Goal: Find specific page/section: Find specific page/section

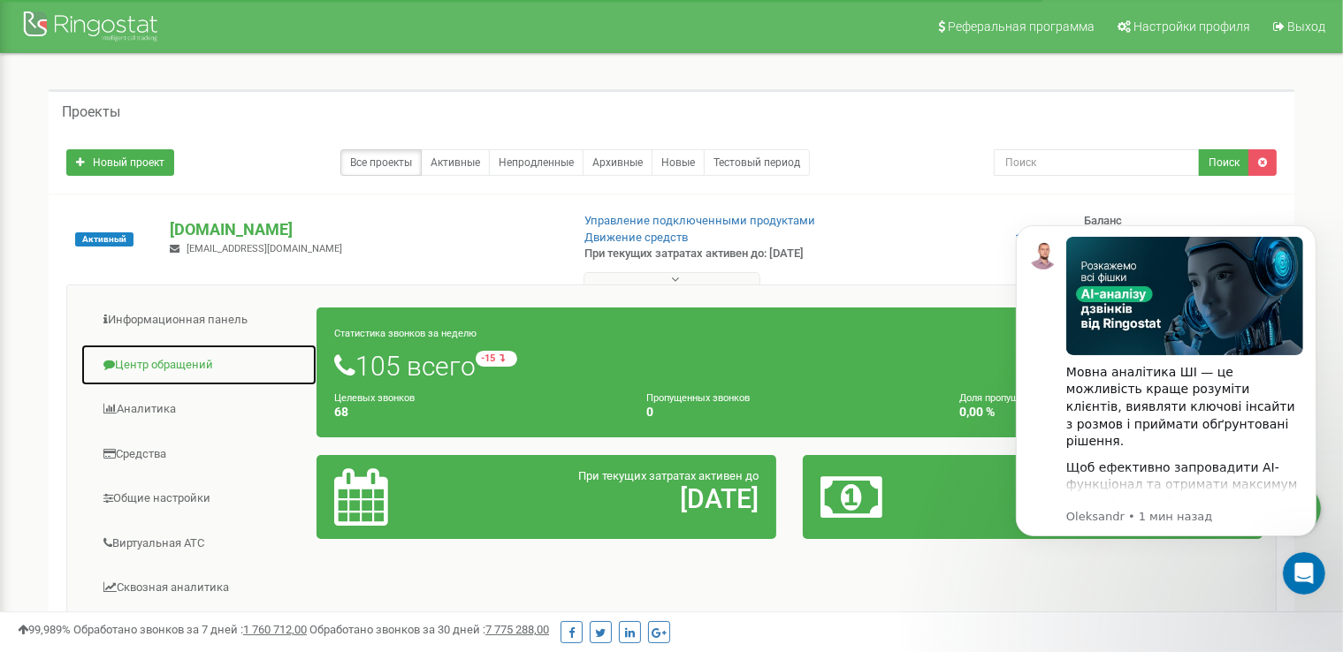
click at [183, 362] on link "Центр обращений" at bounding box center [198, 365] width 237 height 43
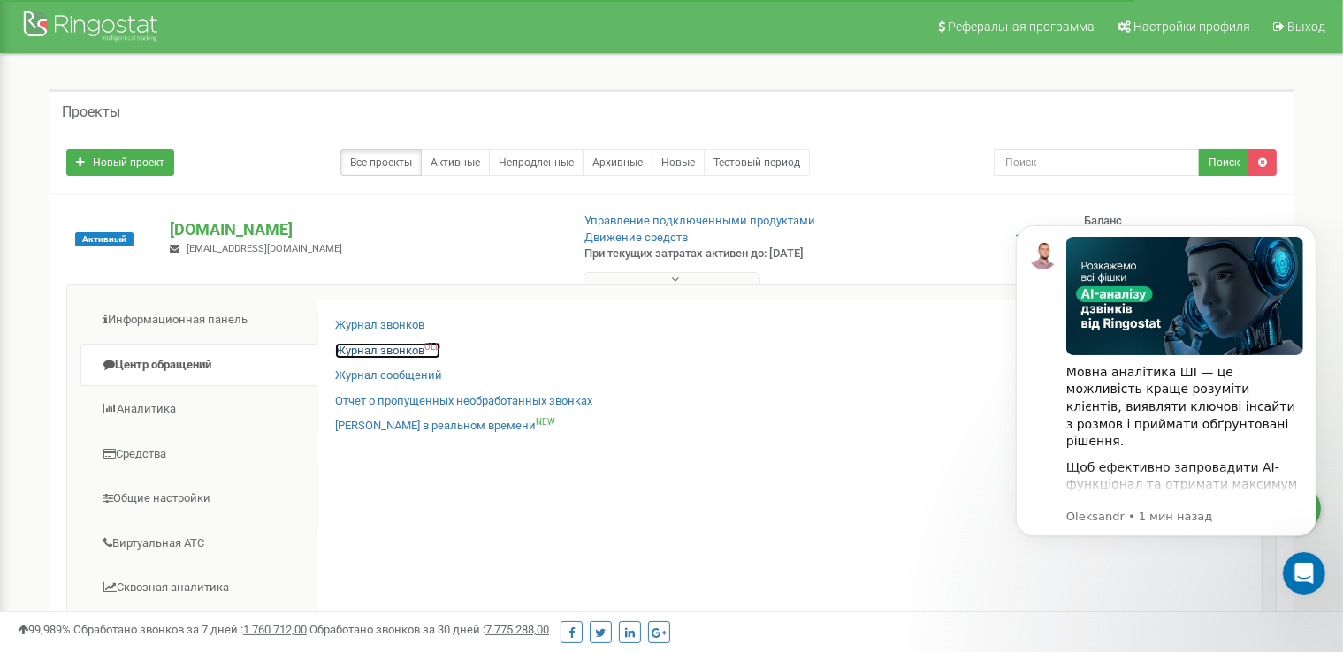
click at [377, 350] on link "Журнал звонков OLD" at bounding box center [387, 351] width 105 height 17
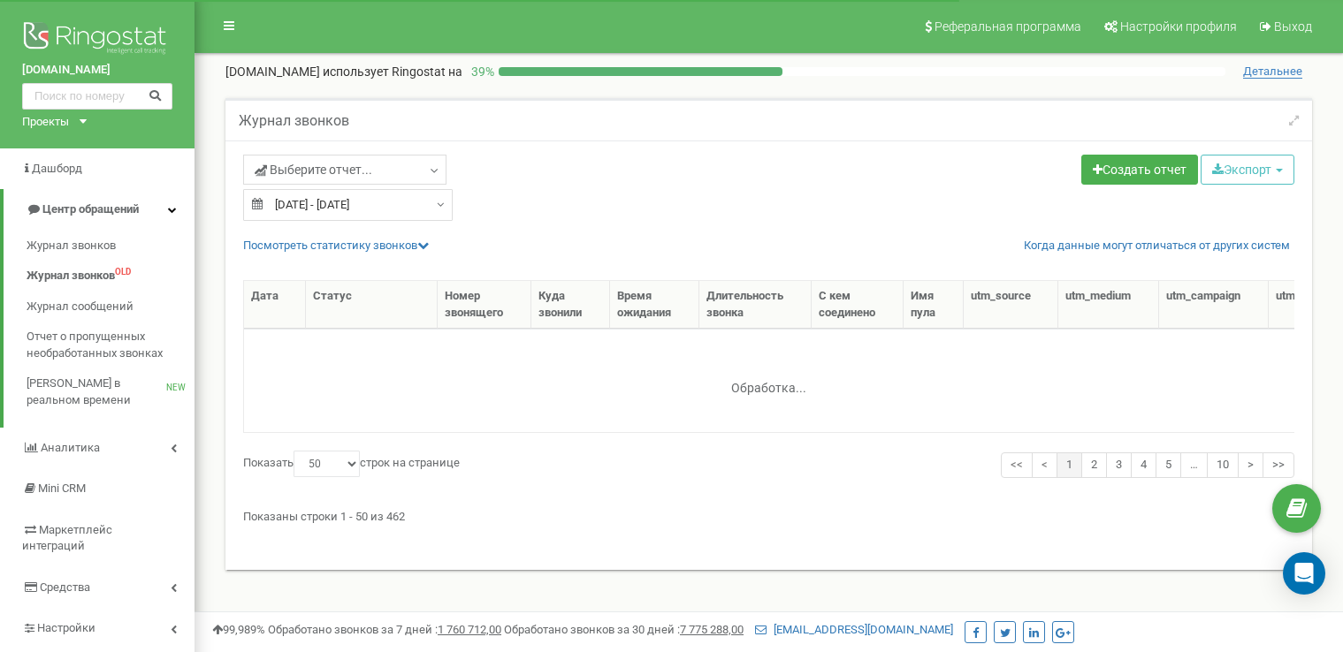
select select "50"
